Goal: Find specific page/section: Find specific page/section

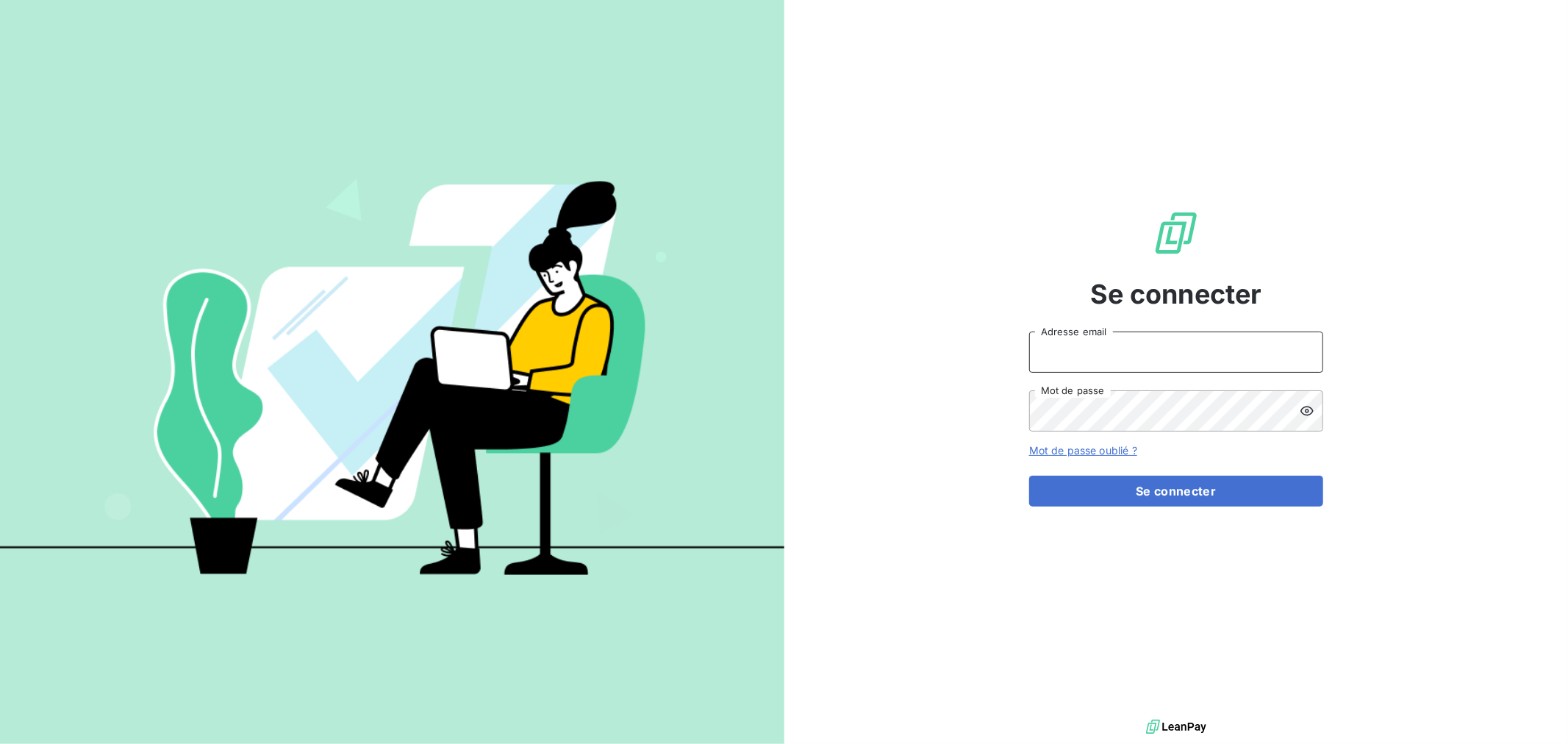
type input "[EMAIL_ADDRESS][DOMAIN_NAME]"
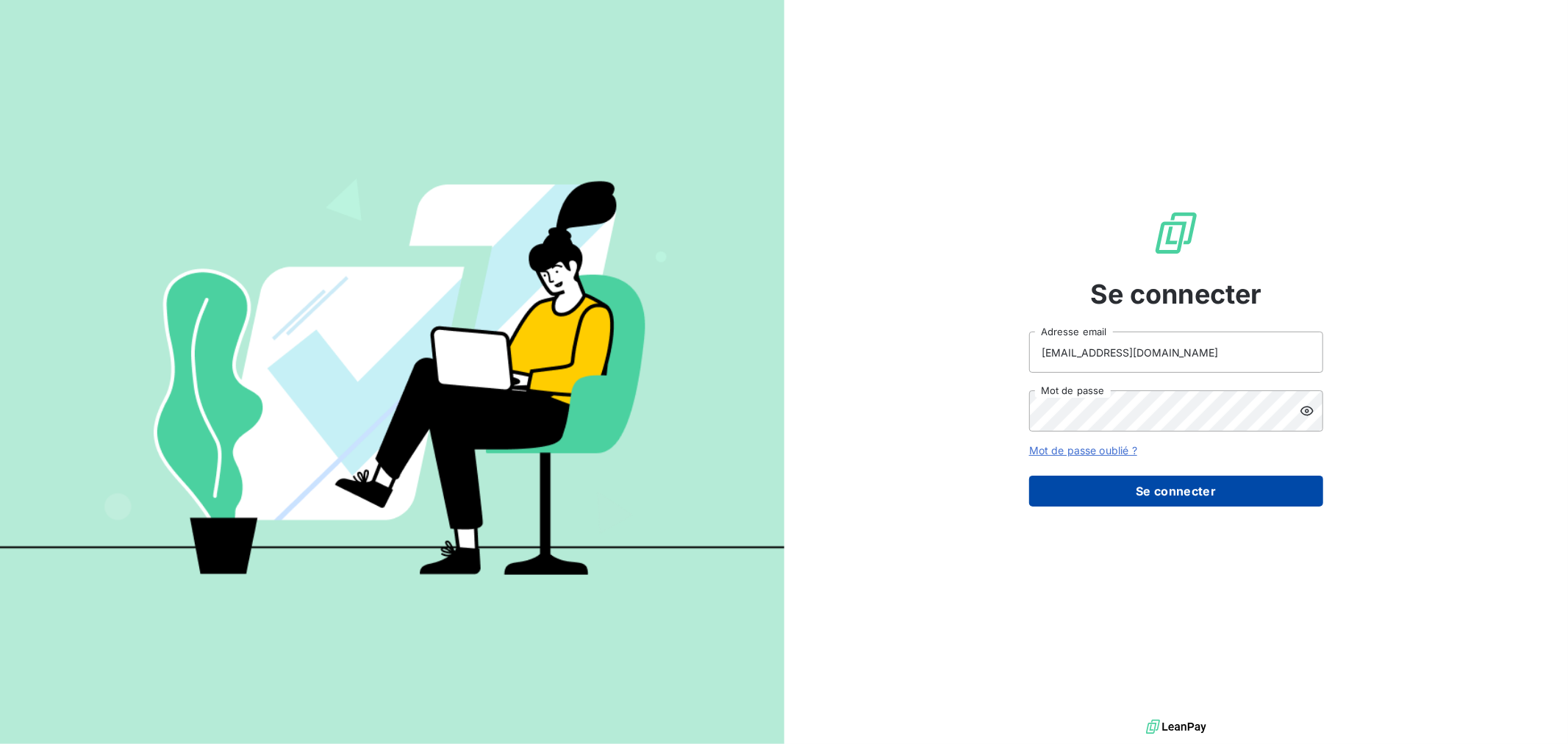
click at [1049, 498] on button "Se connecter" at bounding box center [1176, 491] width 294 height 31
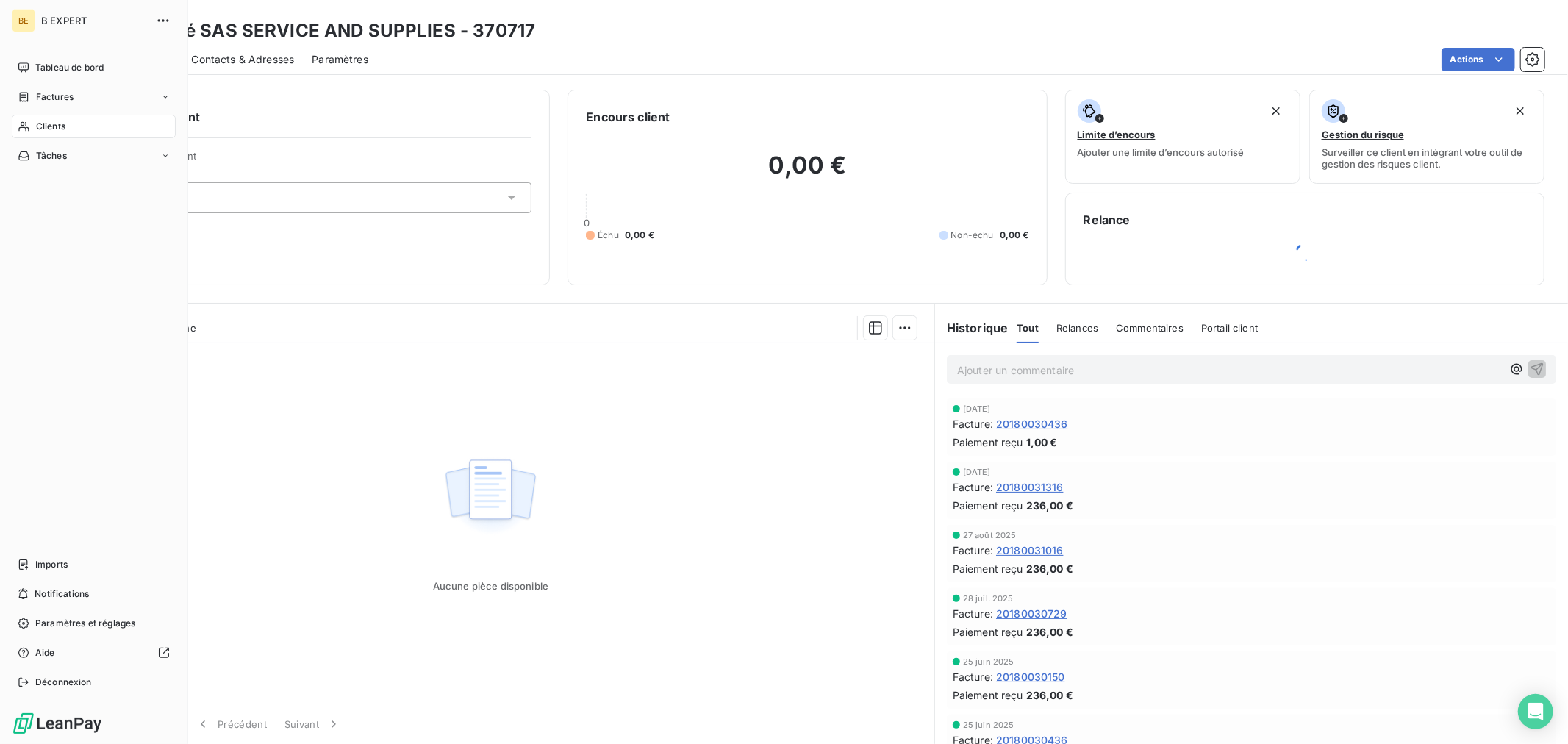
click at [28, 122] on icon at bounding box center [24, 126] width 12 height 11
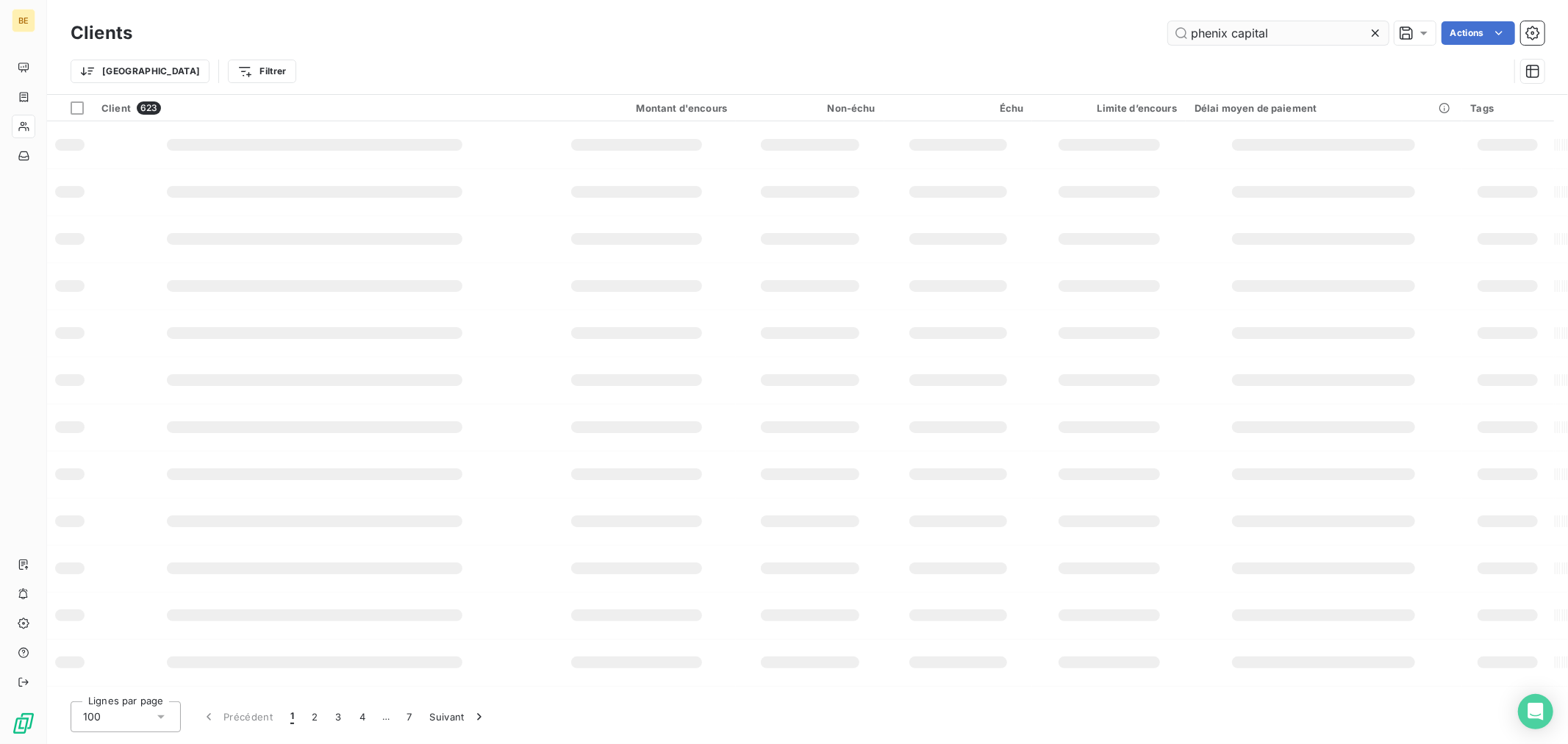
type input "phenix capital"
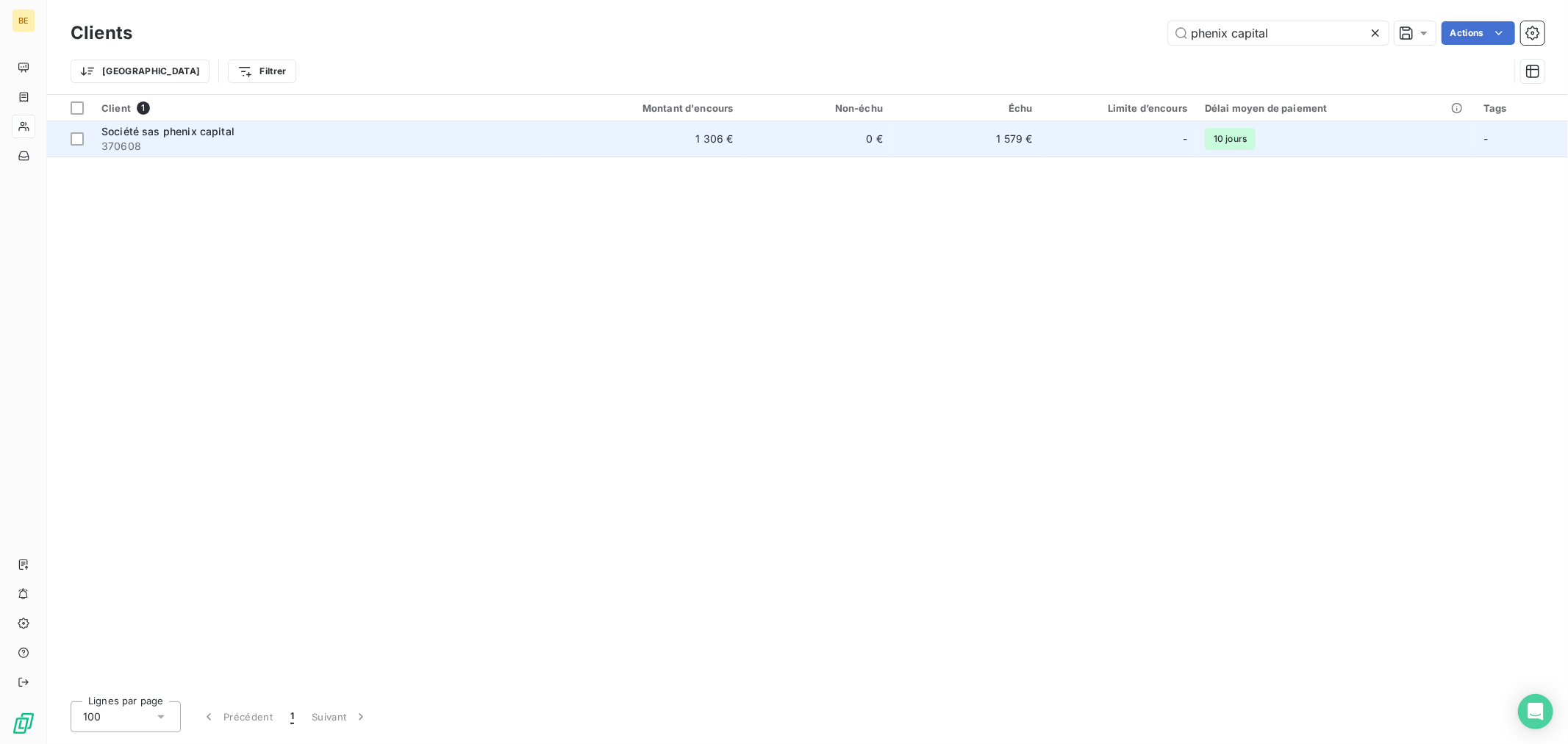
click at [944, 139] on td "1 579 €" at bounding box center [967, 139] width 150 height 35
